Goal: Information Seeking & Learning: Check status

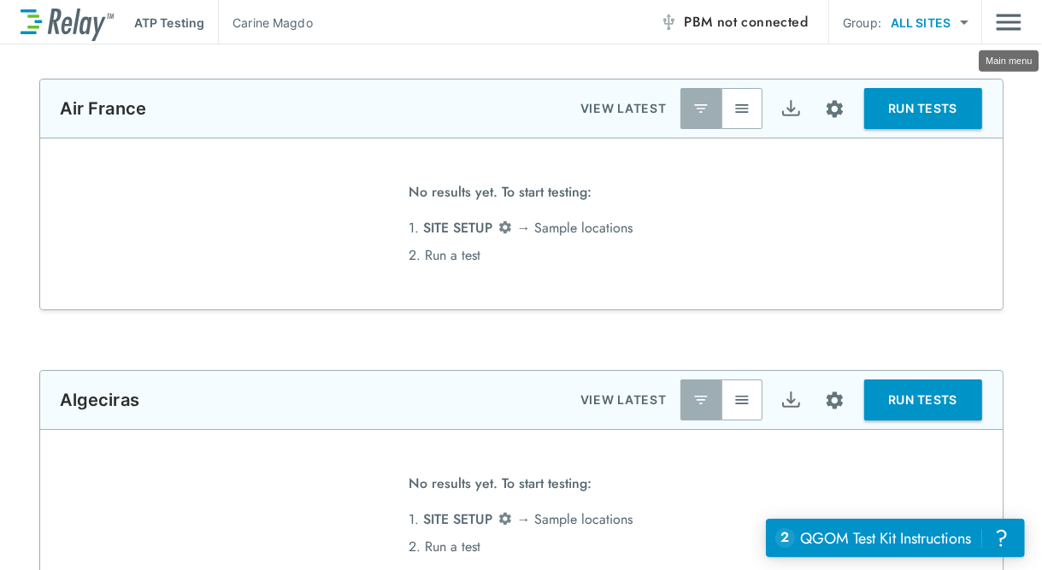
click at [996, 15] on img "Main menu" at bounding box center [1008, 22] width 26 height 32
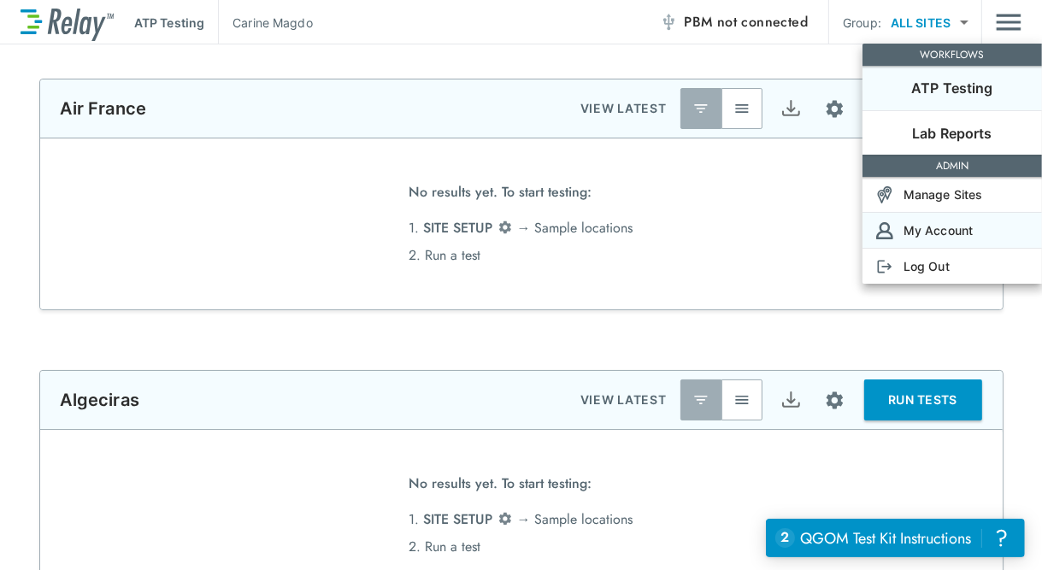
click at [969, 230] on p "My Account" at bounding box center [937, 230] width 69 height 18
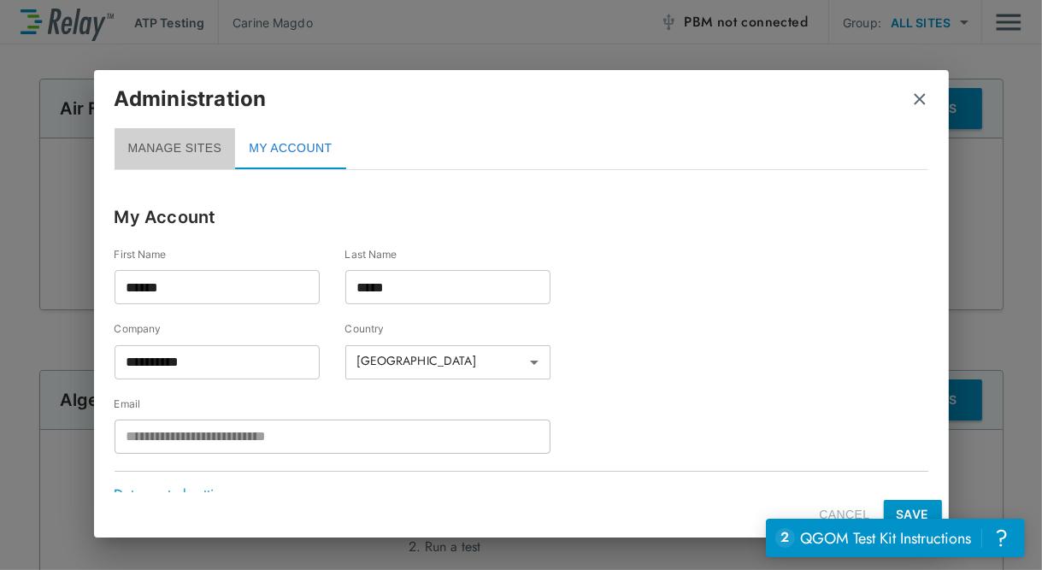
click at [152, 144] on button "MANAGE SITES" at bounding box center [174, 148] width 121 height 41
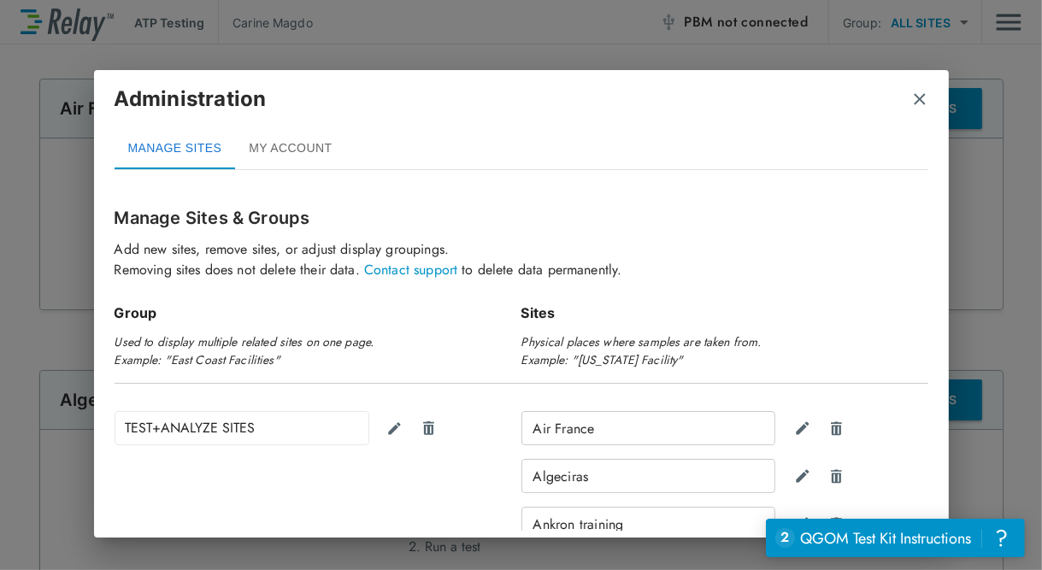
drag, startPoint x: 915, startPoint y: 97, endPoint x: 918, endPoint y: 87, distance: 9.7
click at [916, 97] on img "close" at bounding box center [919, 99] width 17 height 17
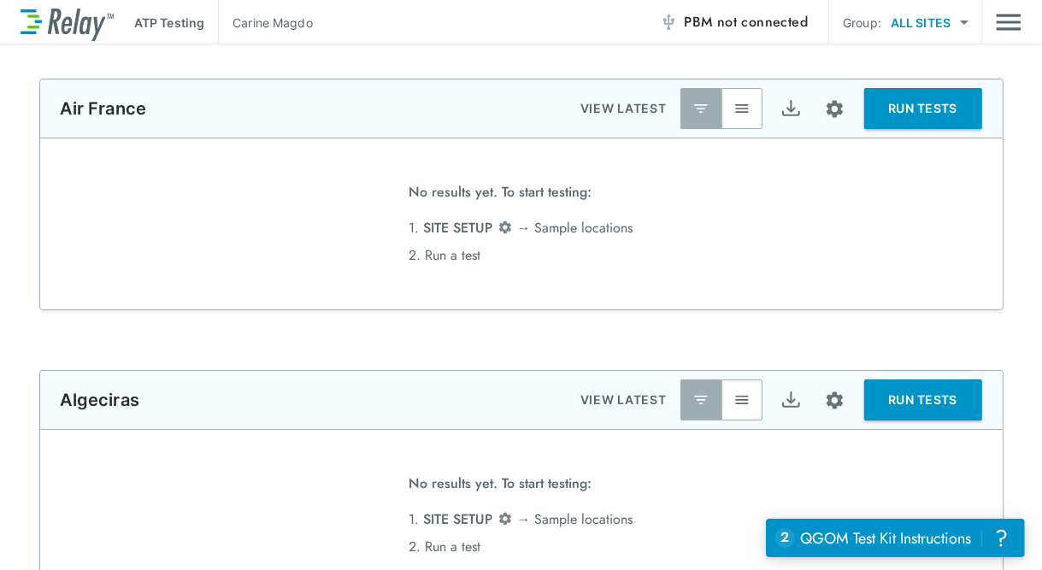
click at [966, 21] on body "**********" at bounding box center [521, 285] width 1042 height 570
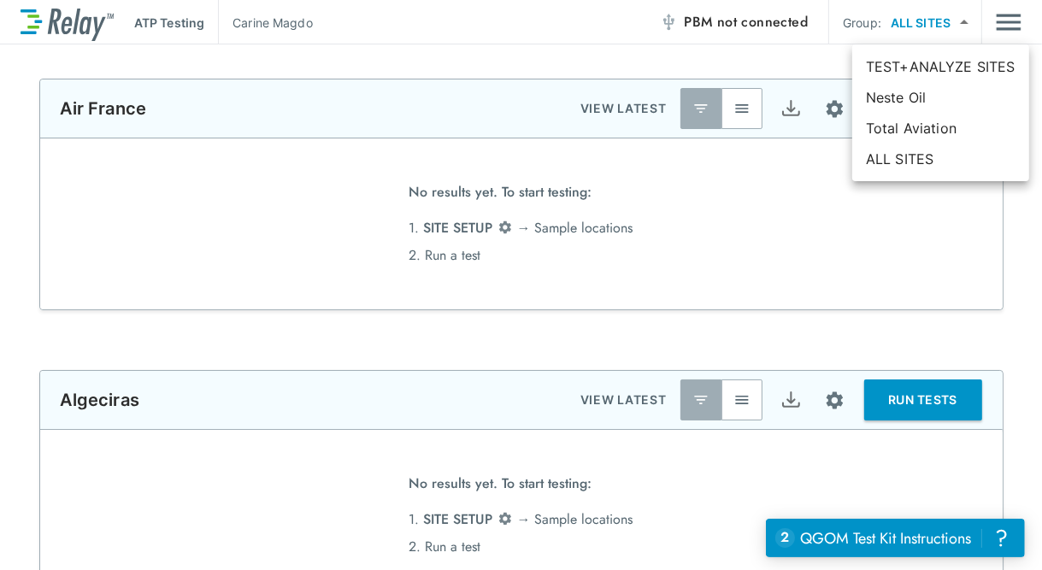
click at [966, 21] on div at bounding box center [521, 285] width 1042 height 570
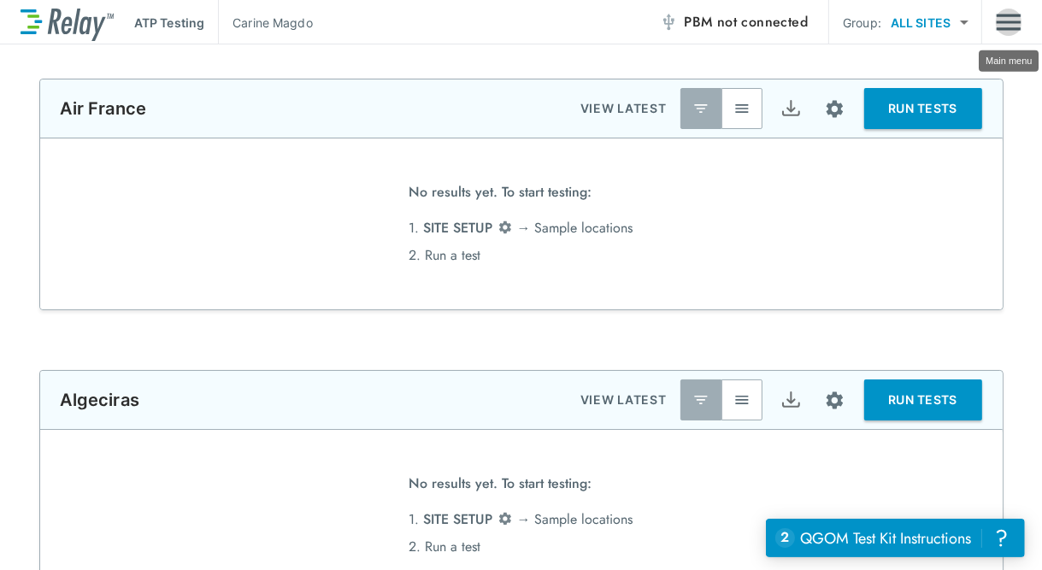
click at [1011, 24] on img "Main menu" at bounding box center [1008, 22] width 26 height 32
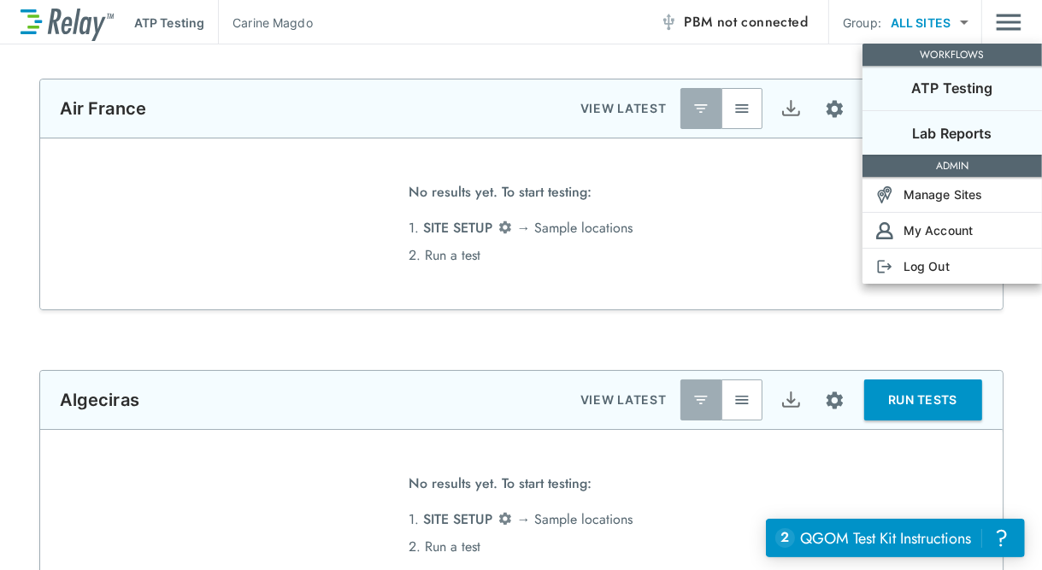
click at [972, 132] on p "Lab Reports" at bounding box center [952, 133] width 80 height 21
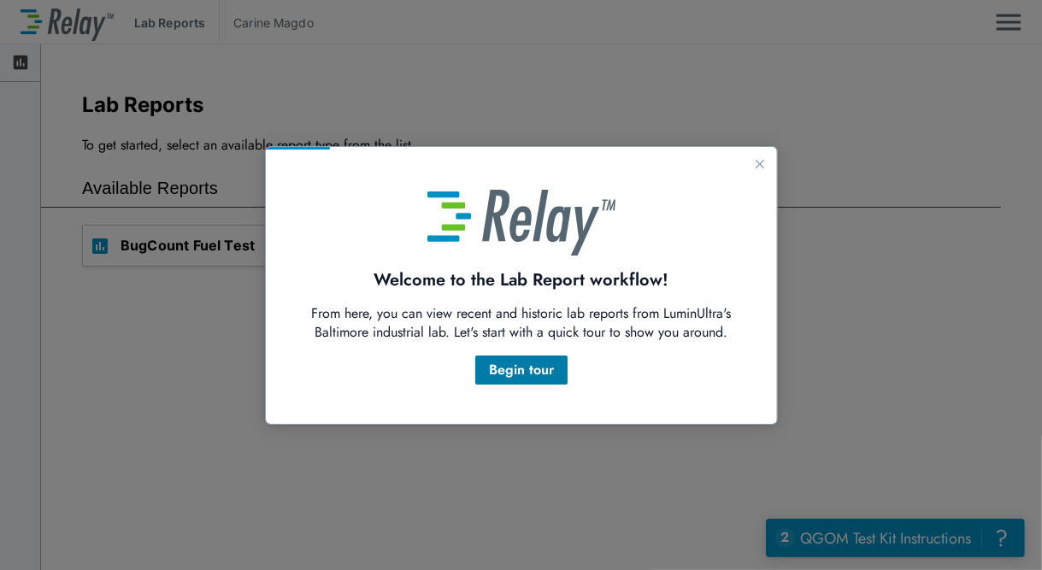
click at [543, 366] on div "Begin tour" at bounding box center [520, 369] width 65 height 21
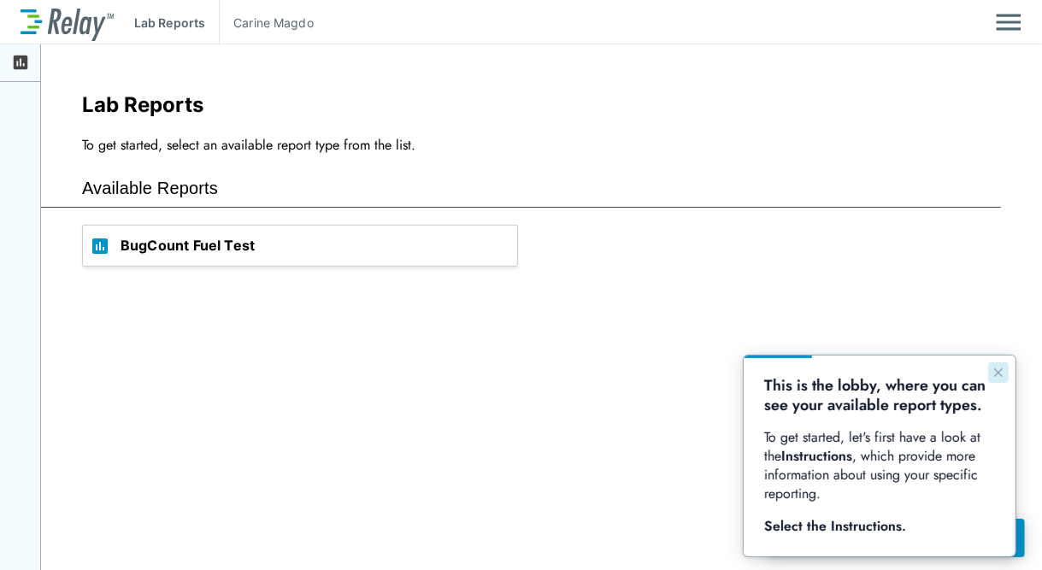
click at [995, 367] on icon "Close guide" at bounding box center [997, 372] width 14 height 14
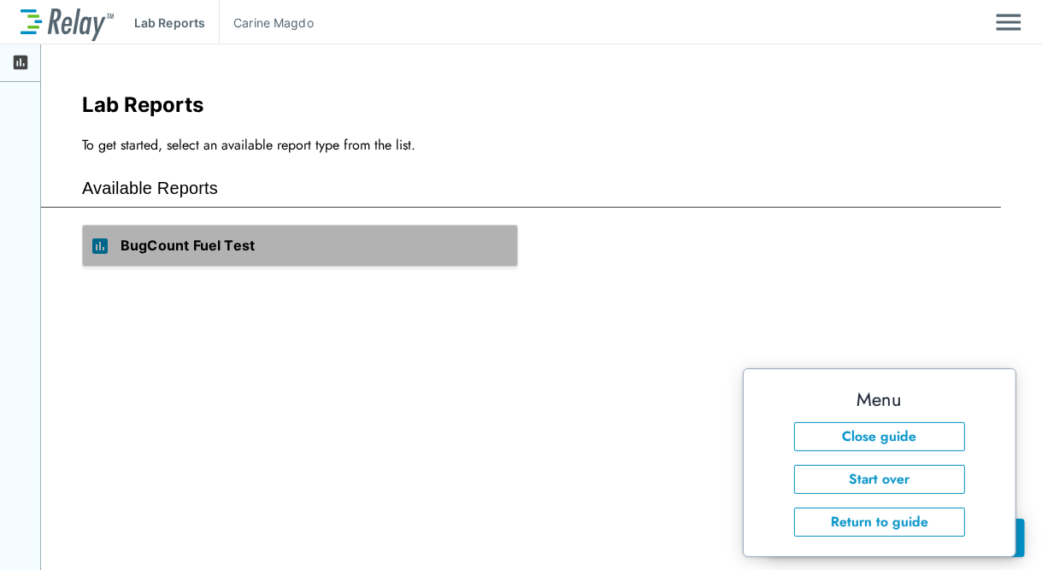
click at [249, 241] on span "BugCount Fuel Test" at bounding box center [318, 246] width 396 height 40
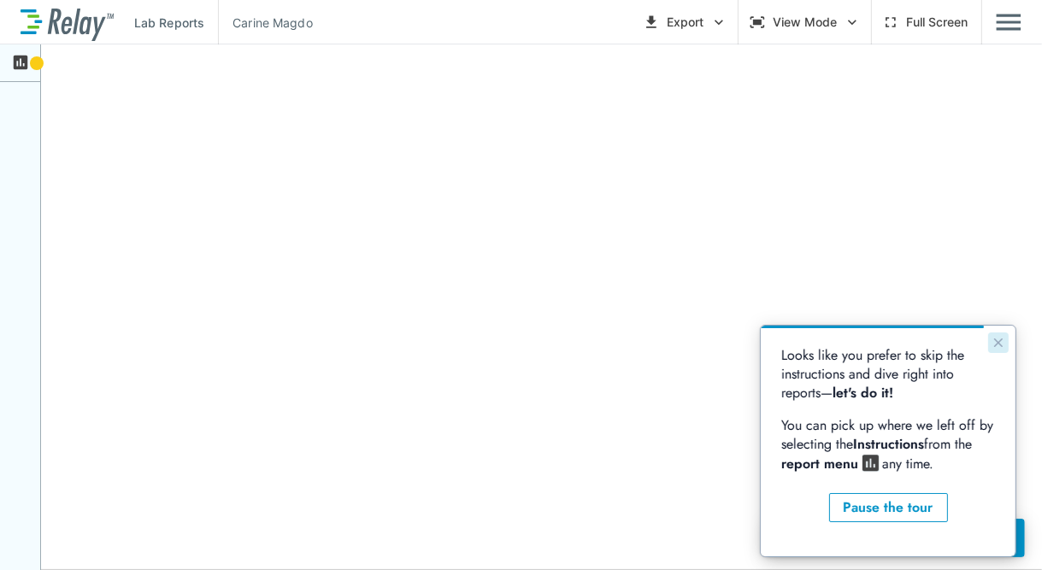
click at [1002, 343] on icon "Close guide" at bounding box center [997, 342] width 14 height 14
